Goal: Task Accomplishment & Management: Manage account settings

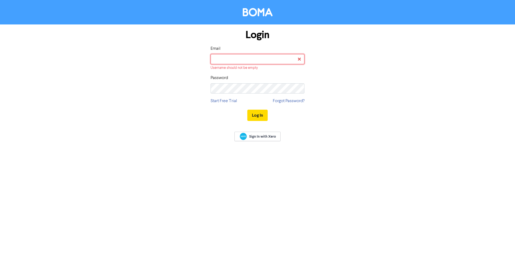
click at [251, 57] on input "email" at bounding box center [258, 59] width 94 height 10
type input "[PERSON_NAME][EMAIL_ADDRESS][DOMAIN_NAME]"
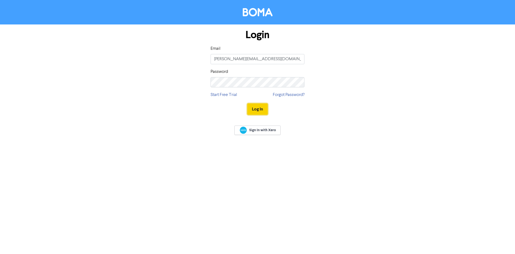
click at [263, 110] on button "Log In" at bounding box center [257, 108] width 20 height 11
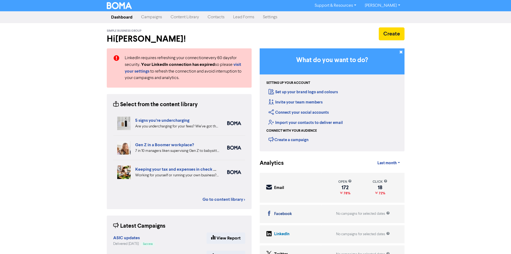
click at [265, 30] on div "Create" at bounding box center [332, 33] width 145 height 13
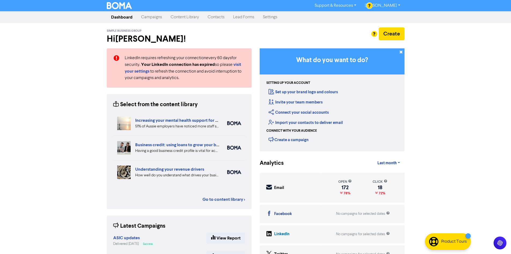
click at [399, 7] on link "[PERSON_NAME]" at bounding box center [383, 5] width 44 height 9
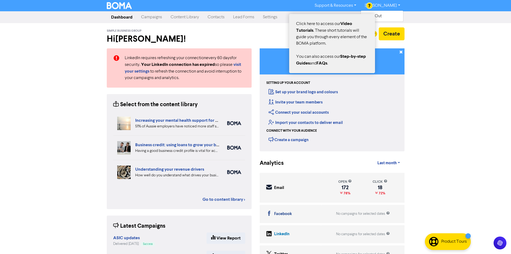
click at [355, 6] on div at bounding box center [255, 127] width 511 height 254
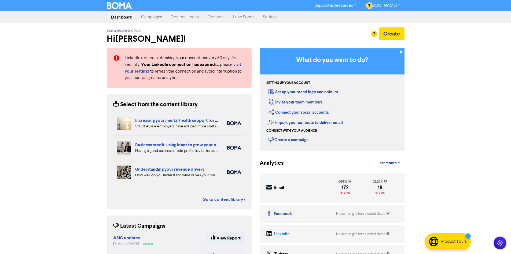
click at [359, 6] on link "Support & Resources" at bounding box center [336, 5] width 50 height 9
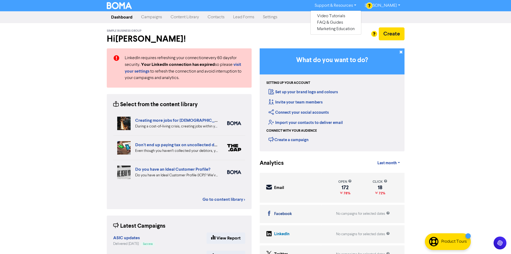
click at [285, 39] on div "Create" at bounding box center [332, 33] width 145 height 13
click at [270, 17] on link "Settings" at bounding box center [270, 17] width 23 height 11
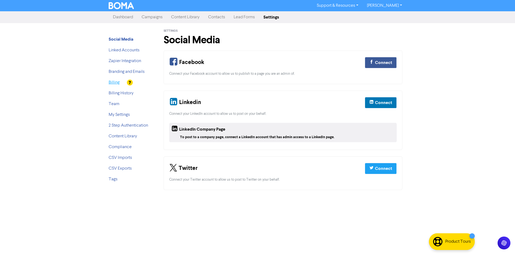
click at [117, 83] on link "Billing" at bounding box center [114, 82] width 11 height 4
